Goal: Information Seeking & Learning: Find specific fact

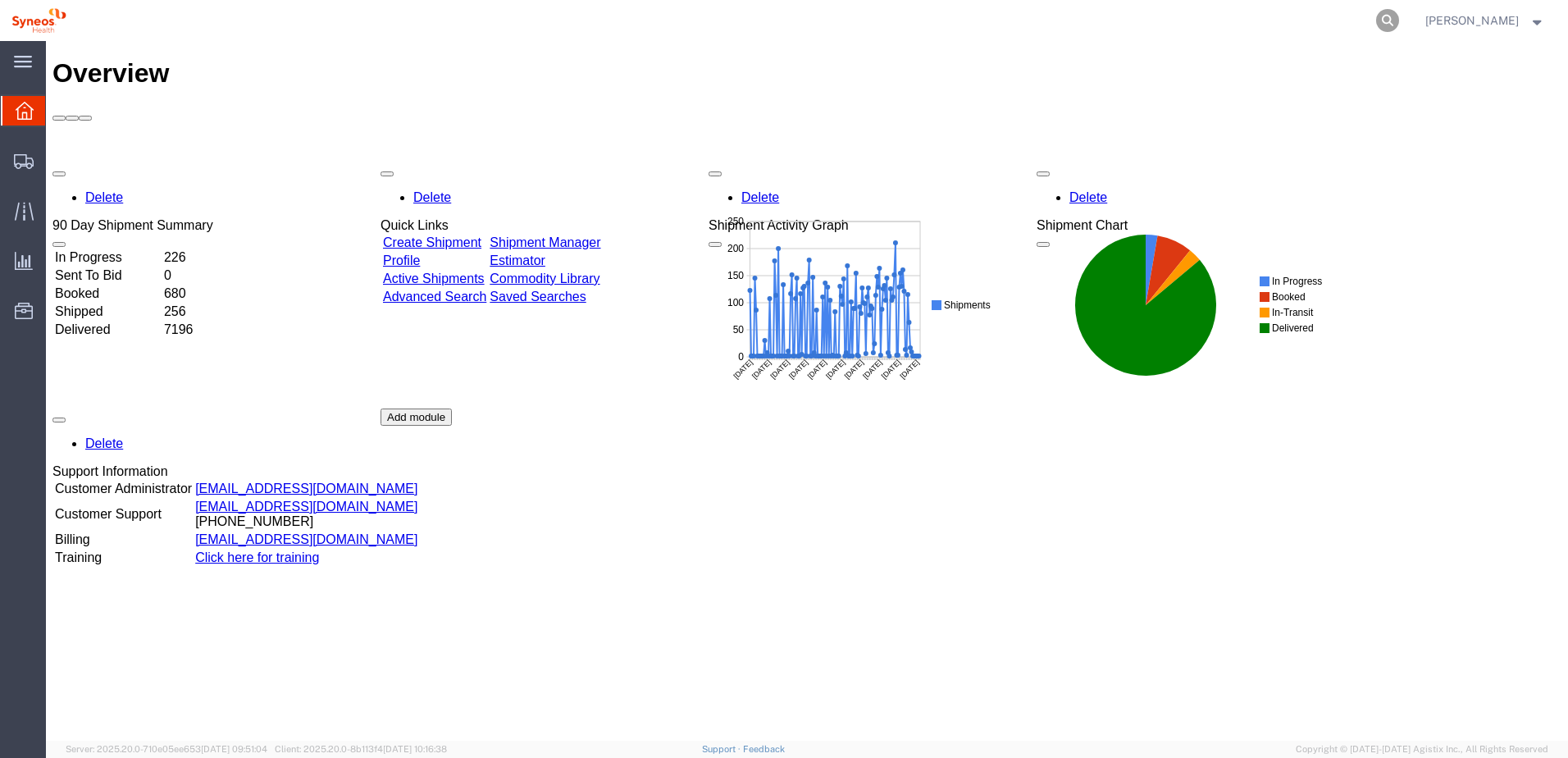
click at [1395, 17] on icon at bounding box center [1388, 21] width 23 height 23
click at [1196, 30] on input "search" at bounding box center [1127, 20] width 498 height 39
paste input "56978146"
type input "56978146"
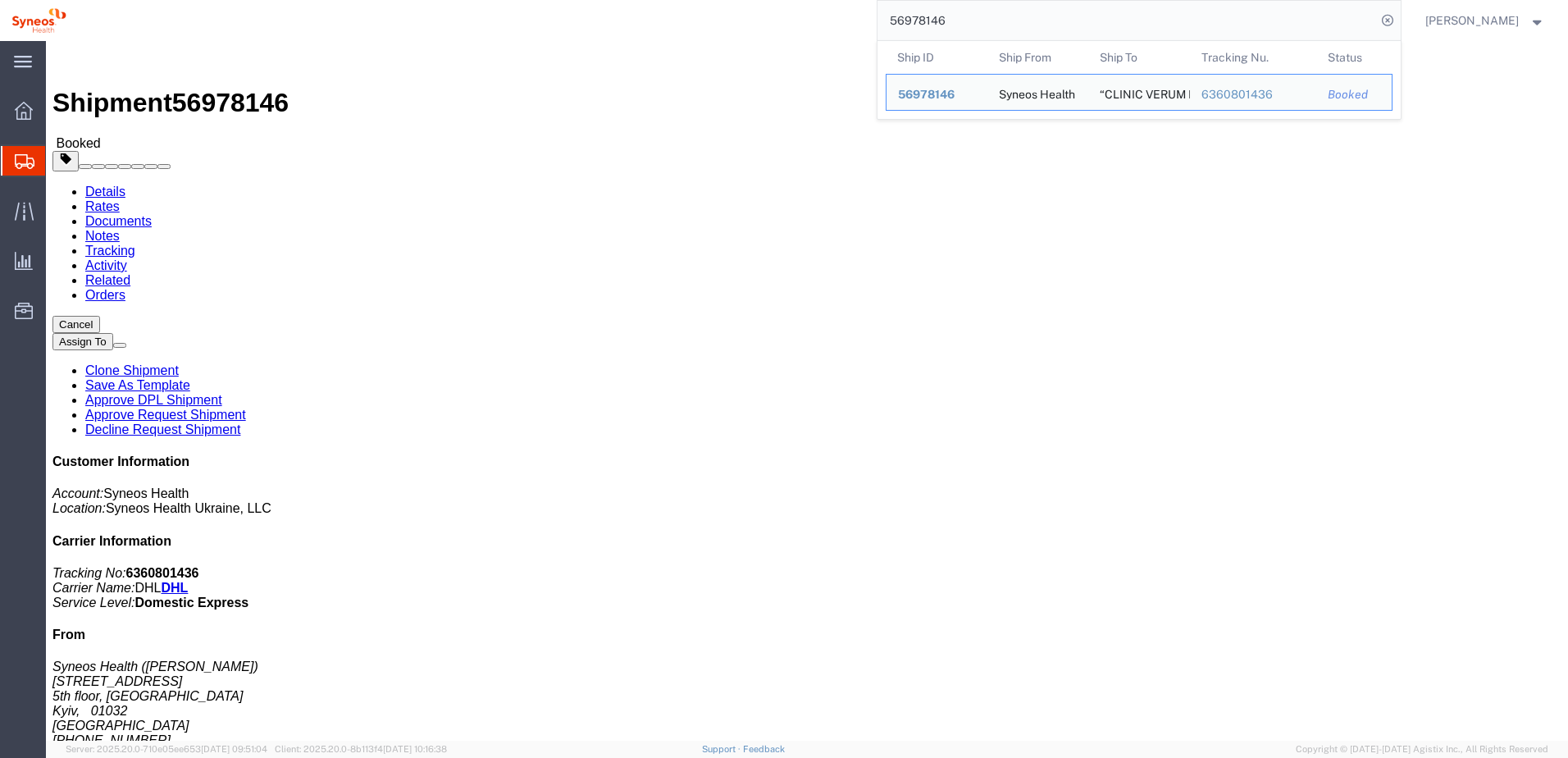
click link "Notes"
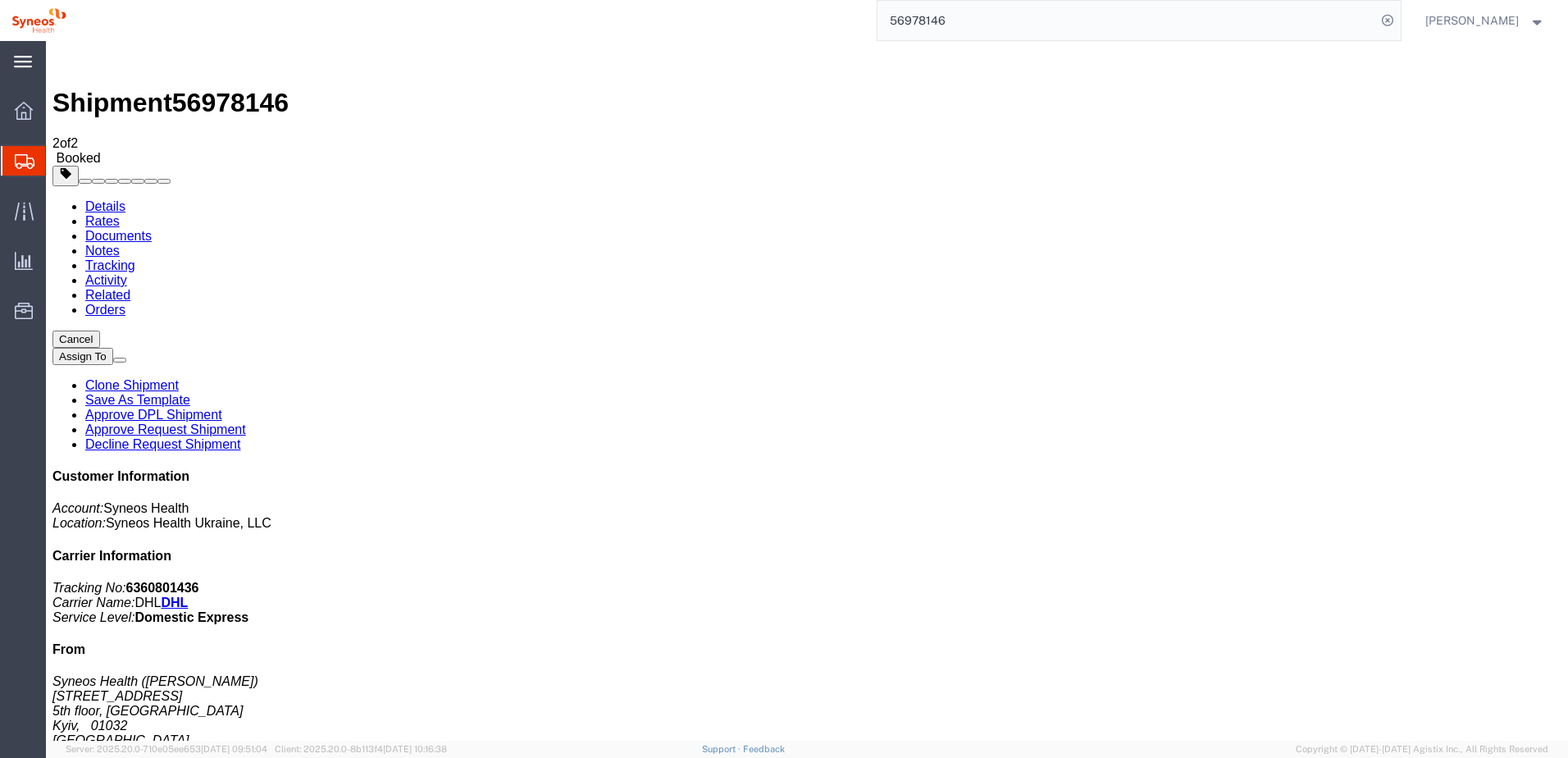
click at [27, 67] on icon at bounding box center [23, 62] width 18 height 12
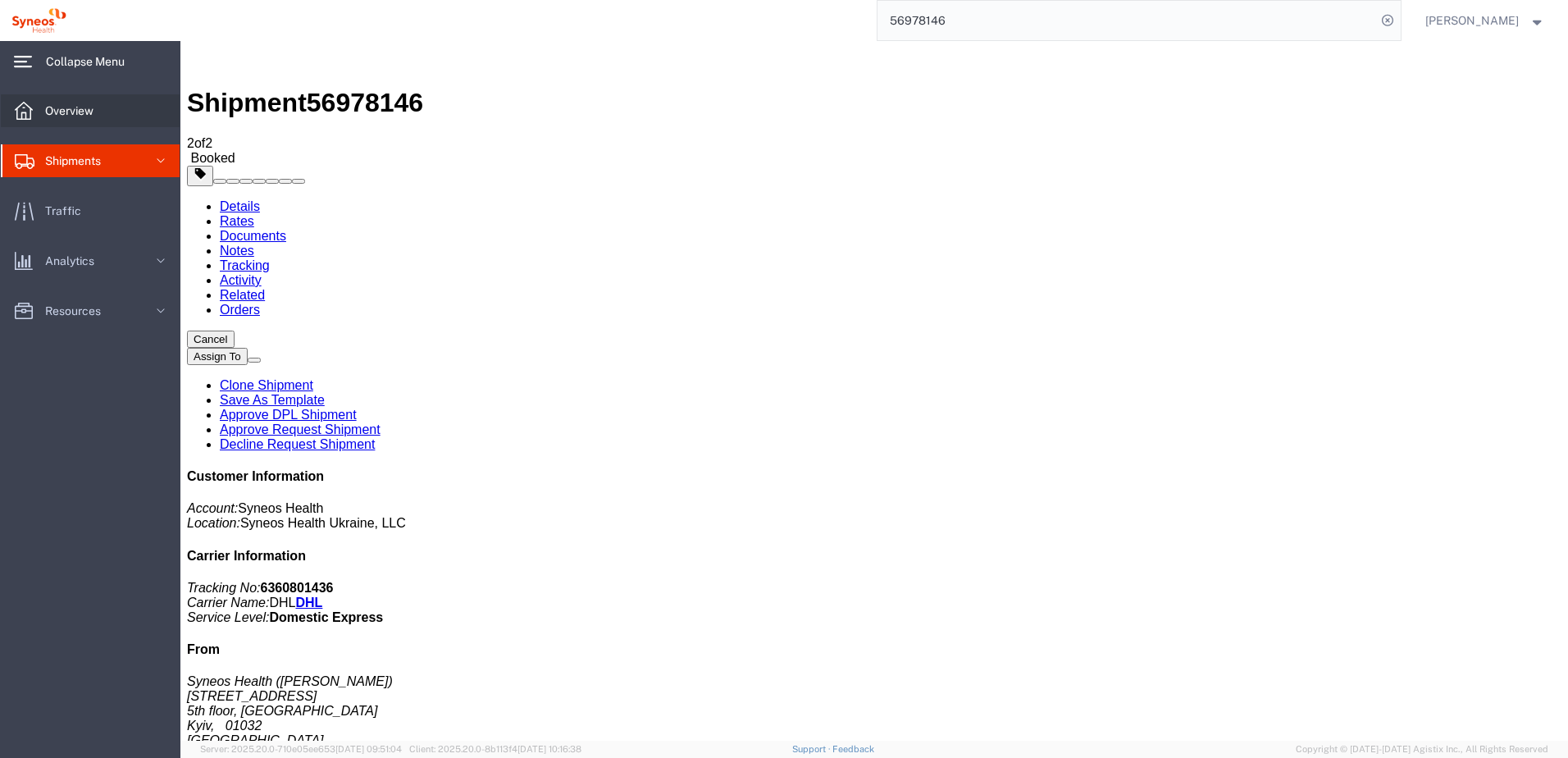
click at [32, 114] on icon at bounding box center [24, 111] width 18 height 18
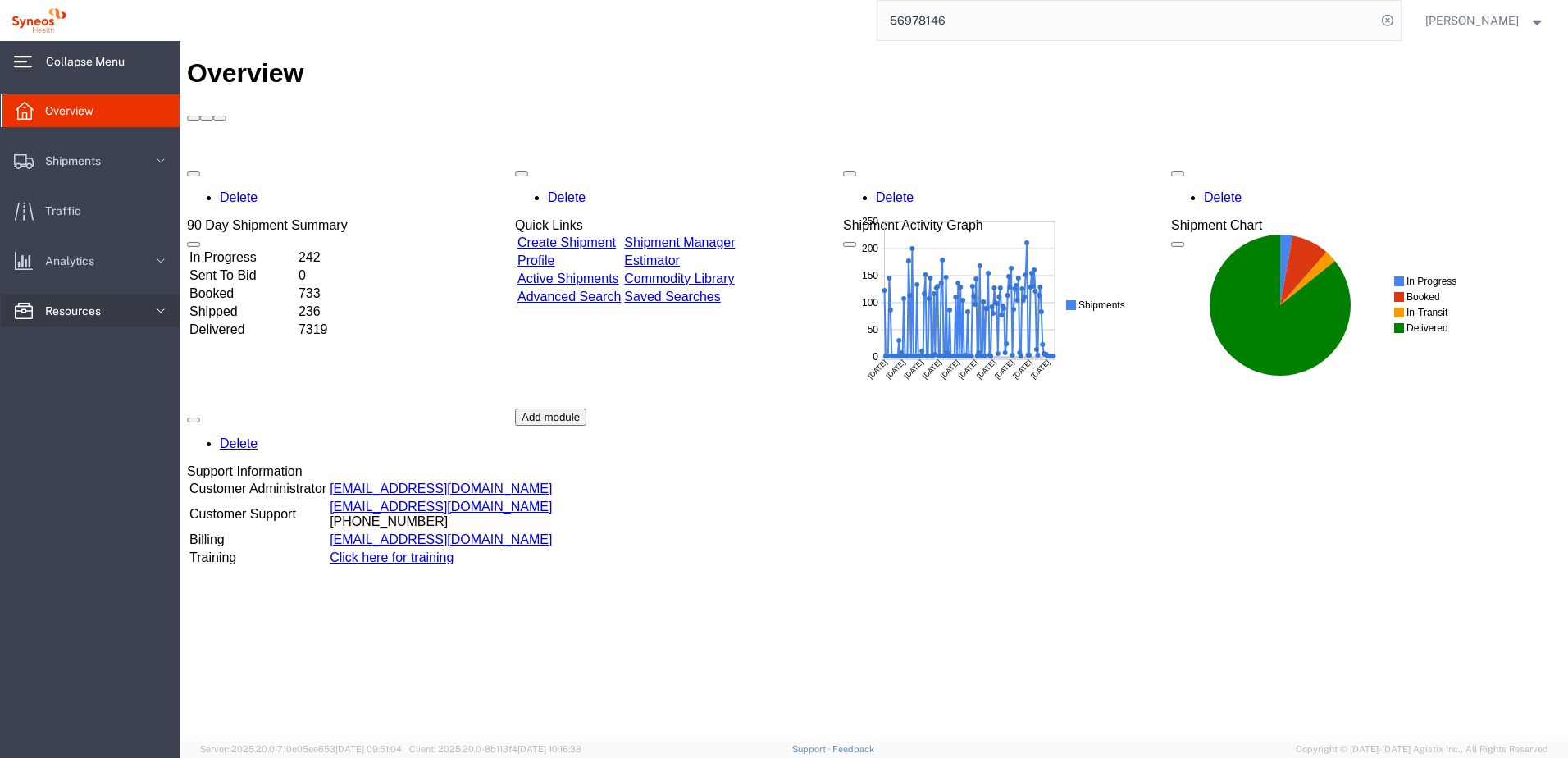
click at [149, 312] on svg-icon at bounding box center [161, 310] width 25 height 33
click at [98, 364] on span "Commodity Library" at bounding box center [93, 366] width 152 height 33
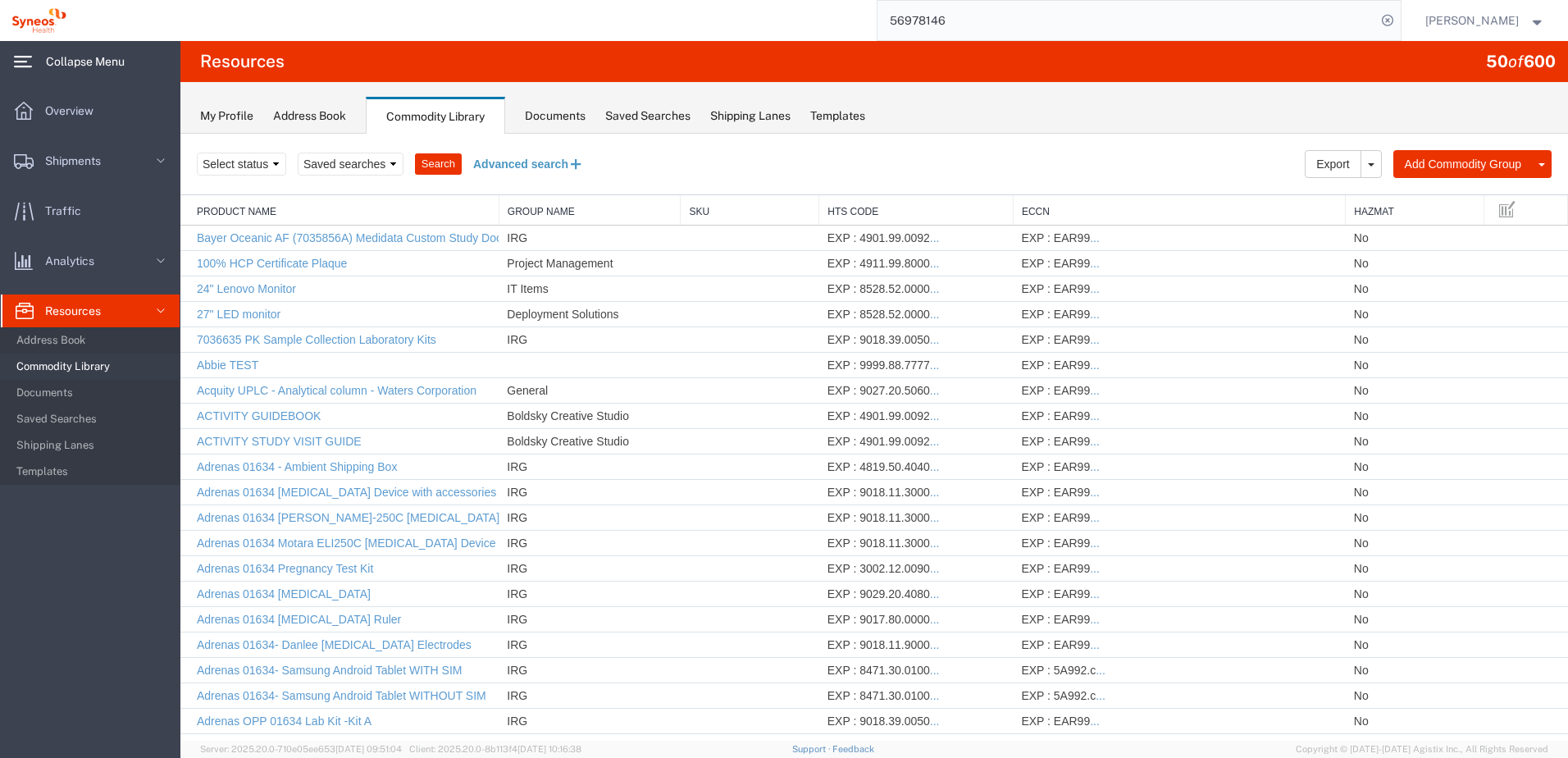
click at [487, 156] on button "Advanced search" at bounding box center [529, 163] width 133 height 28
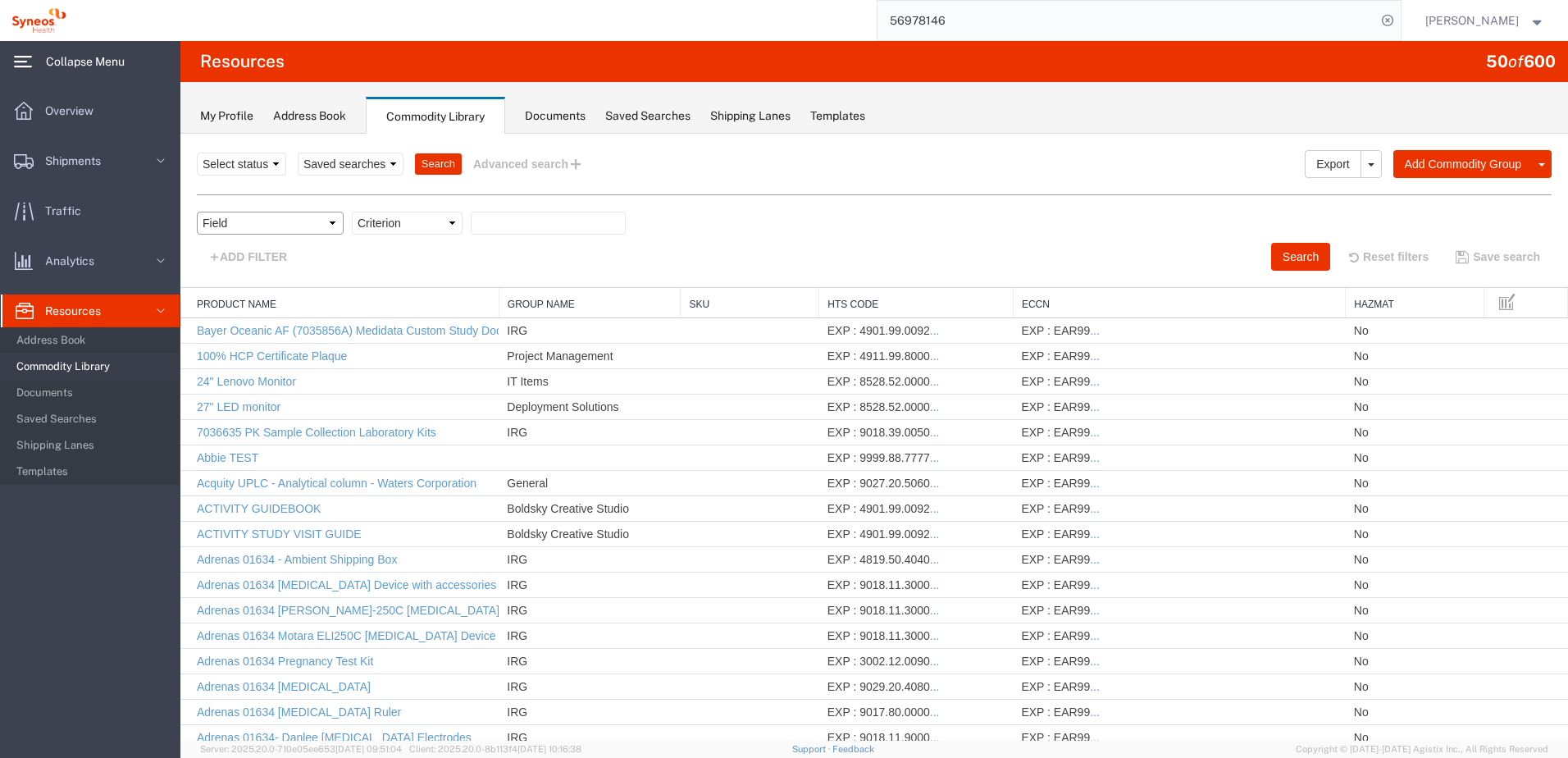
click at [258, 218] on select "Field Class Commodity Category Commodity Group Commodity Quantity Commodity Val…" at bounding box center [270, 223] width 147 height 23
select select "productName"
click at [197, 212] on select "Field Class Commodity Category Commodity Group Commodity Quantity Commodity Val…" at bounding box center [270, 223] width 147 height 23
drag, startPoint x: 426, startPoint y: 205, endPoint x: 415, endPoint y: 226, distance: 23.7
click at [415, 226] on select "Criterion contains does not contain is is blank is not blank starts with" at bounding box center [407, 223] width 111 height 23
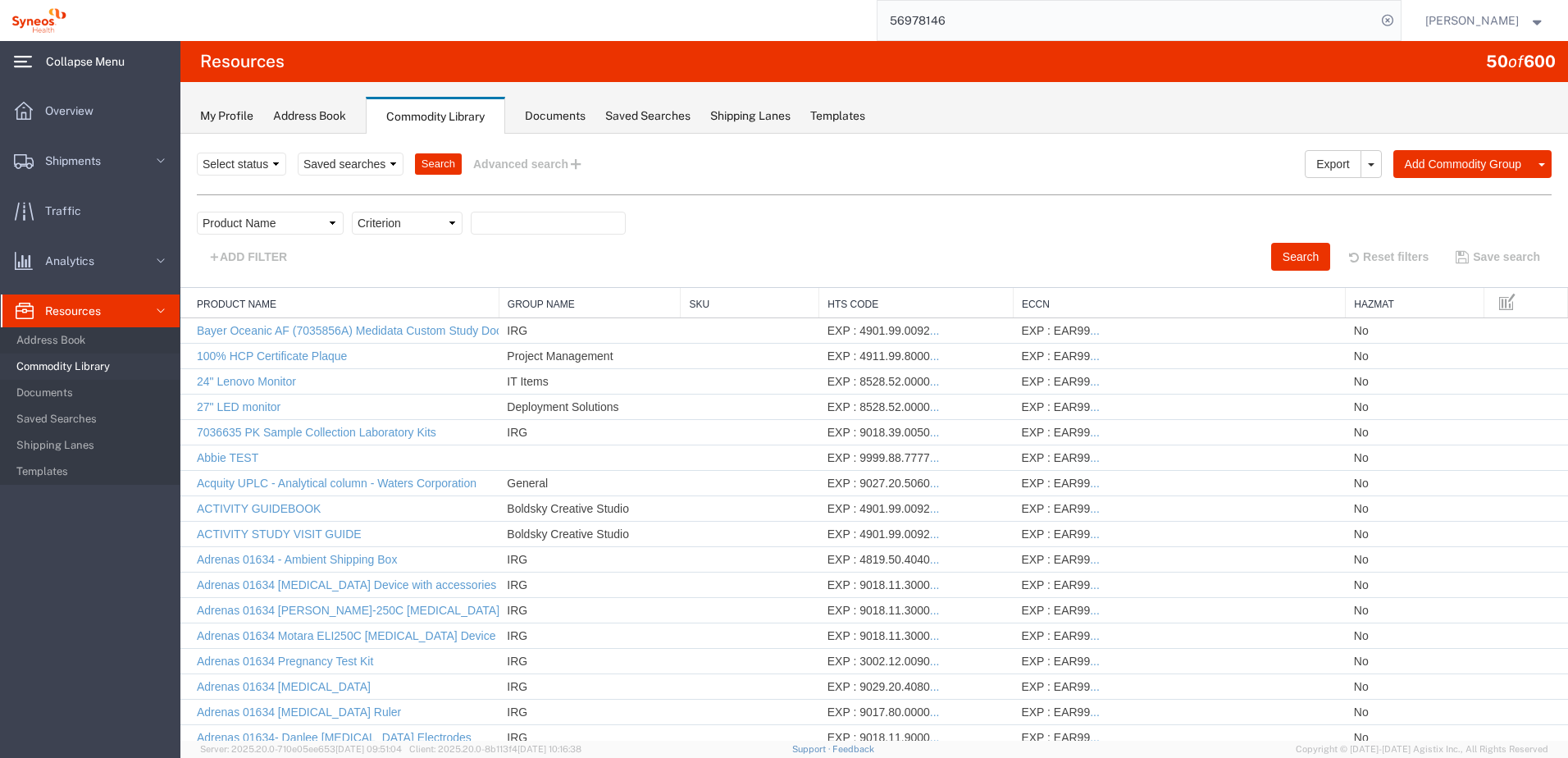
select select "contains"
click at [352, 212] on select "Criterion contains does not contain is is blank is not blank starts with" at bounding box center [407, 223] width 111 height 23
click at [491, 228] on input "text" at bounding box center [549, 223] width 155 height 23
type input "meter"
click at [1280, 253] on button "Search" at bounding box center [1300, 256] width 59 height 28
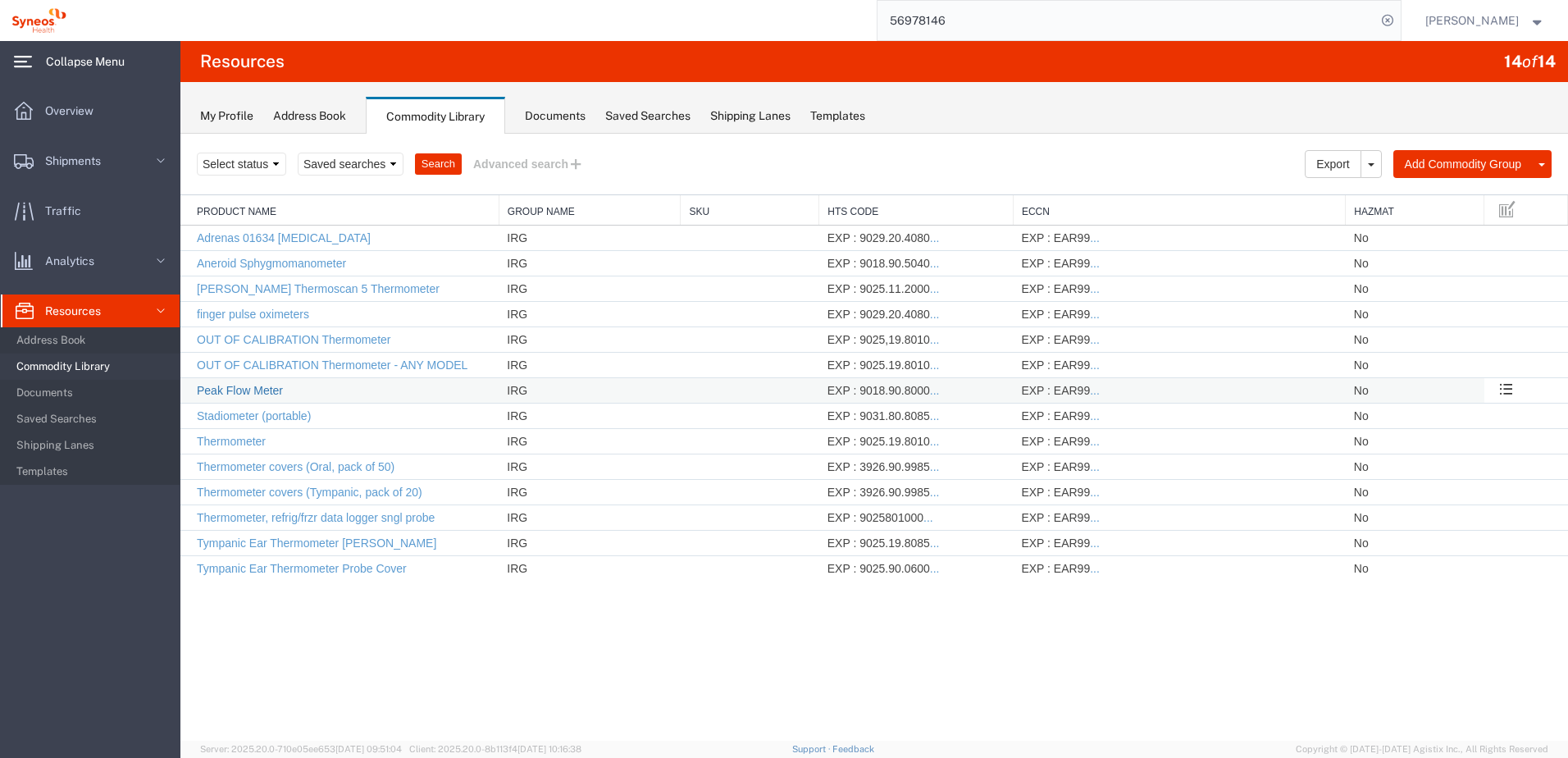
click at [245, 386] on link "Peak Flow Meter" at bounding box center [239, 390] width 86 height 13
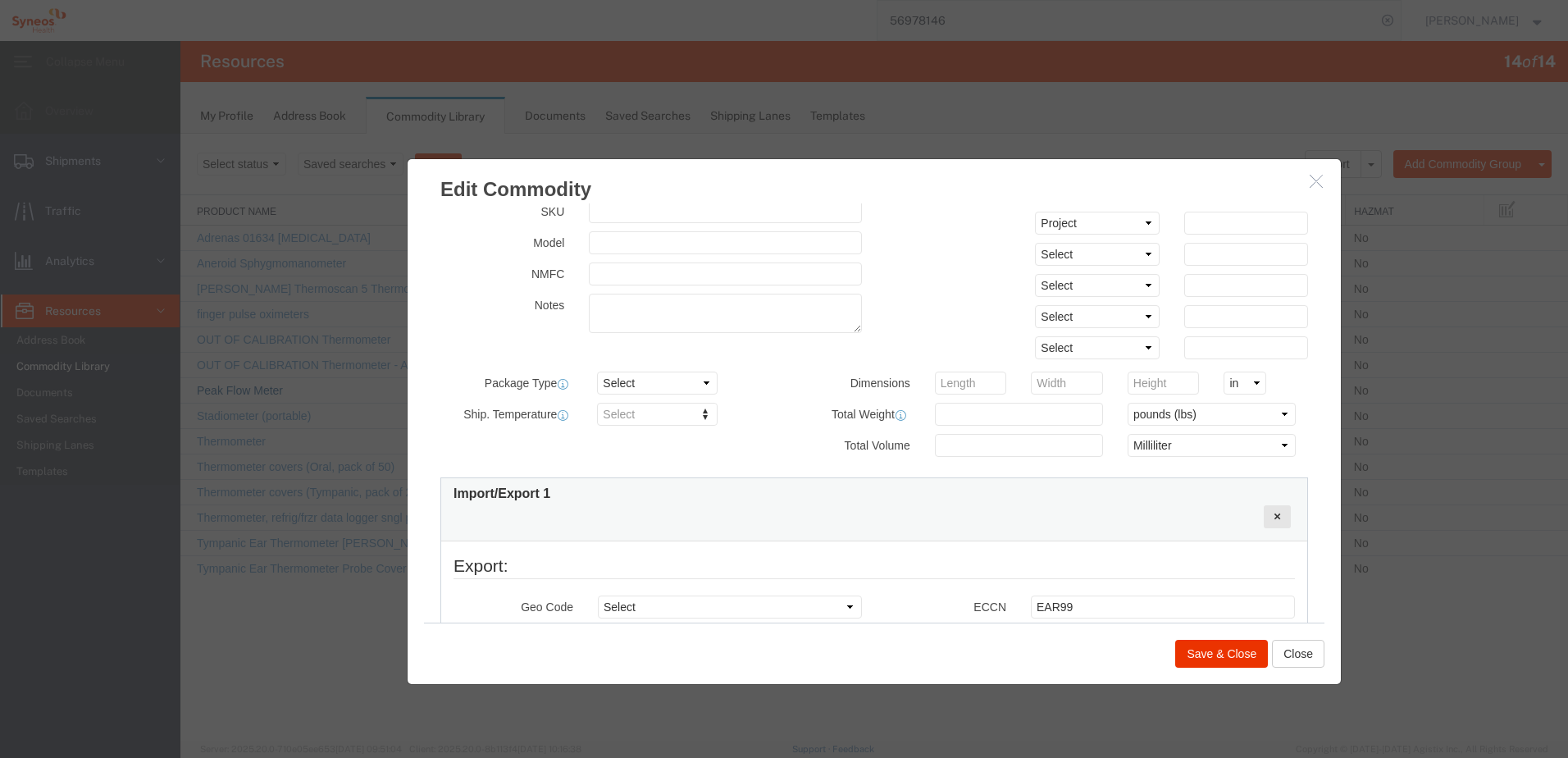
scroll to position [410, 0]
